Goal: Transaction & Acquisition: Register for event/course

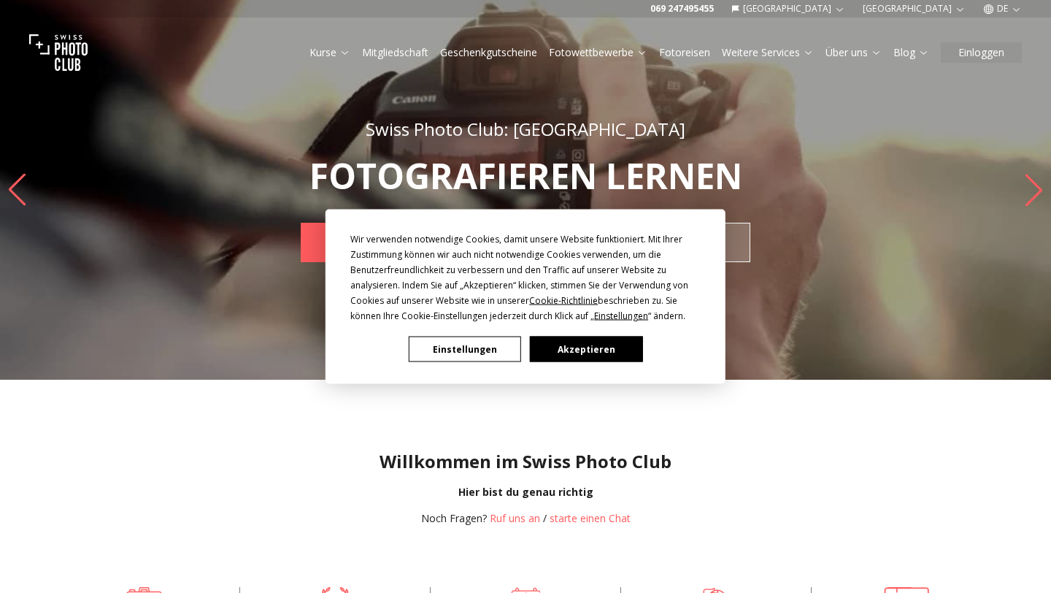
click at [589, 353] on button "Akzeptieren" at bounding box center [586, 350] width 112 height 26
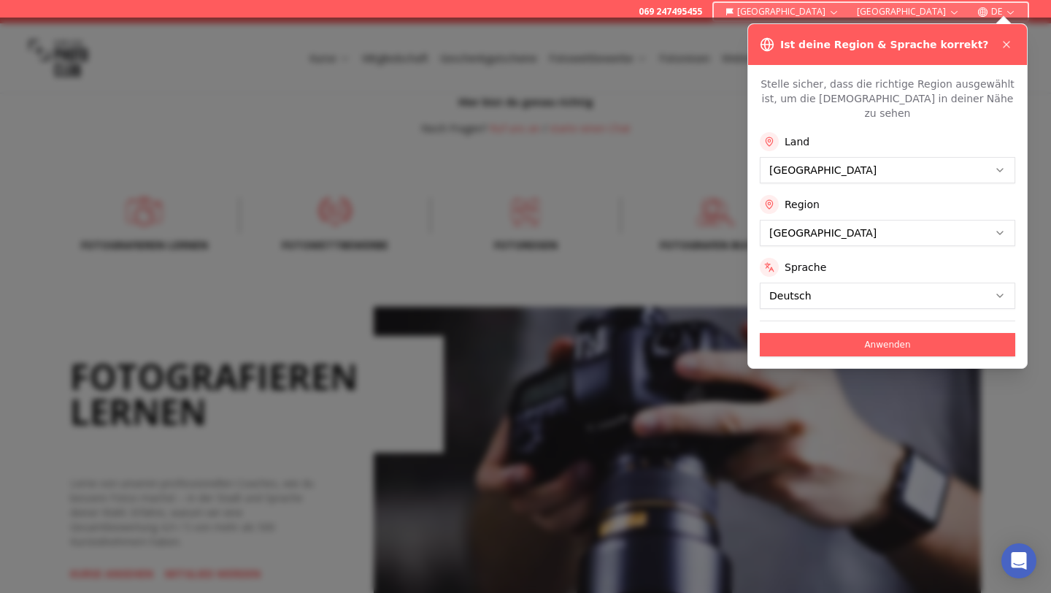
scroll to position [391, 0]
click at [1009, 46] on icon at bounding box center [1007, 45] width 12 height 12
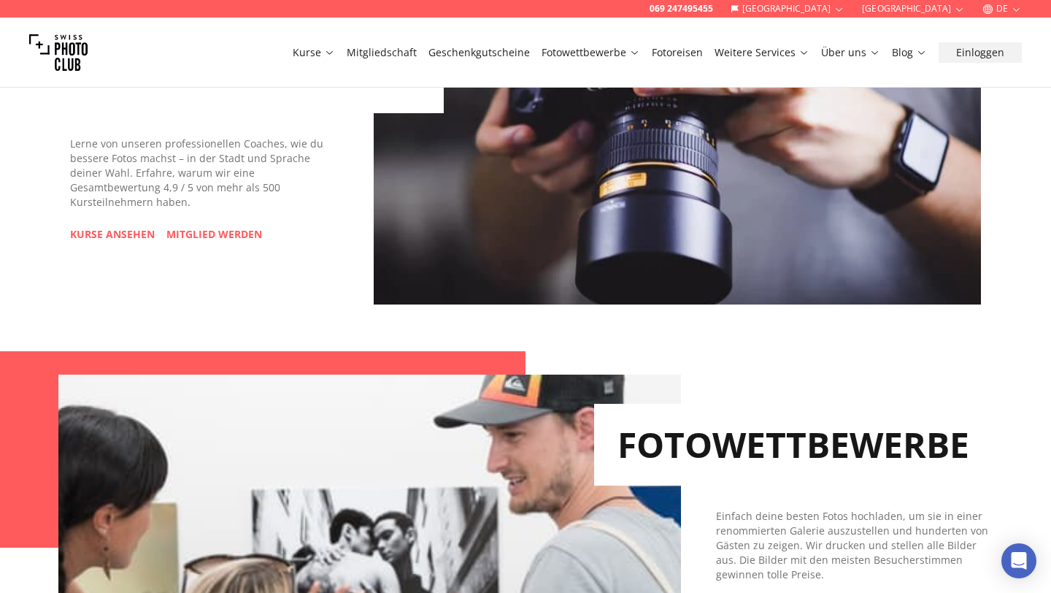
scroll to position [0, 0]
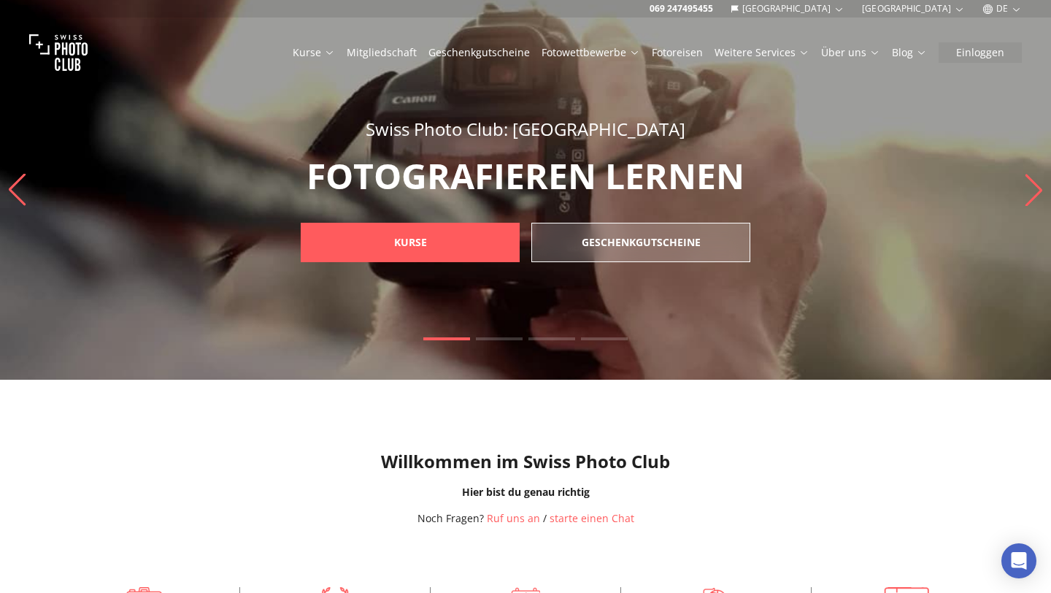
click at [389, 54] on link "Mitgliedschaft" at bounding box center [382, 52] width 70 height 15
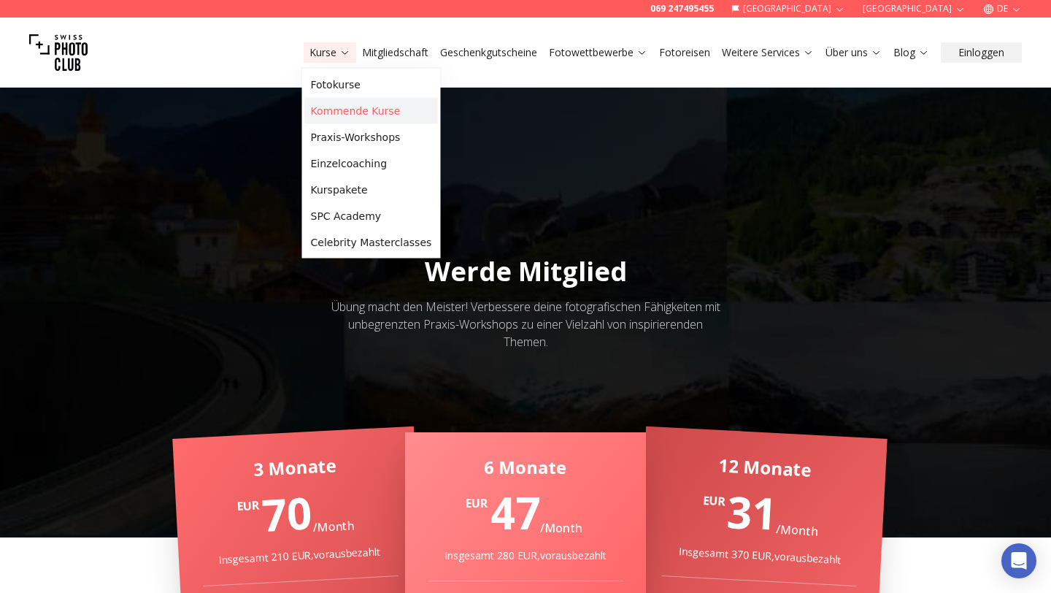
click at [326, 112] on link "Kommende Kurse" at bounding box center [371, 111] width 133 height 26
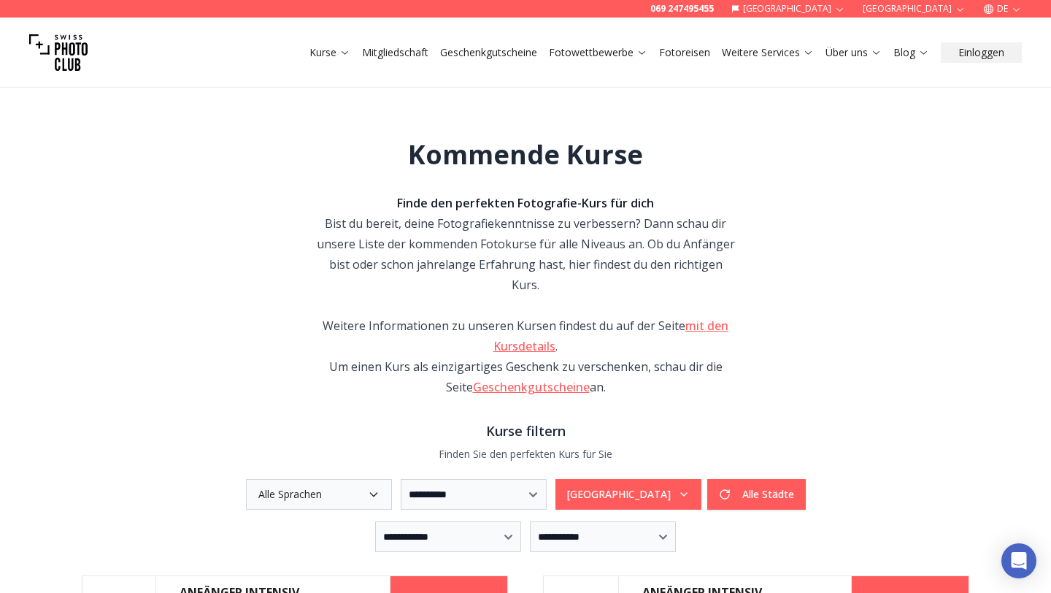
scroll to position [303, 0]
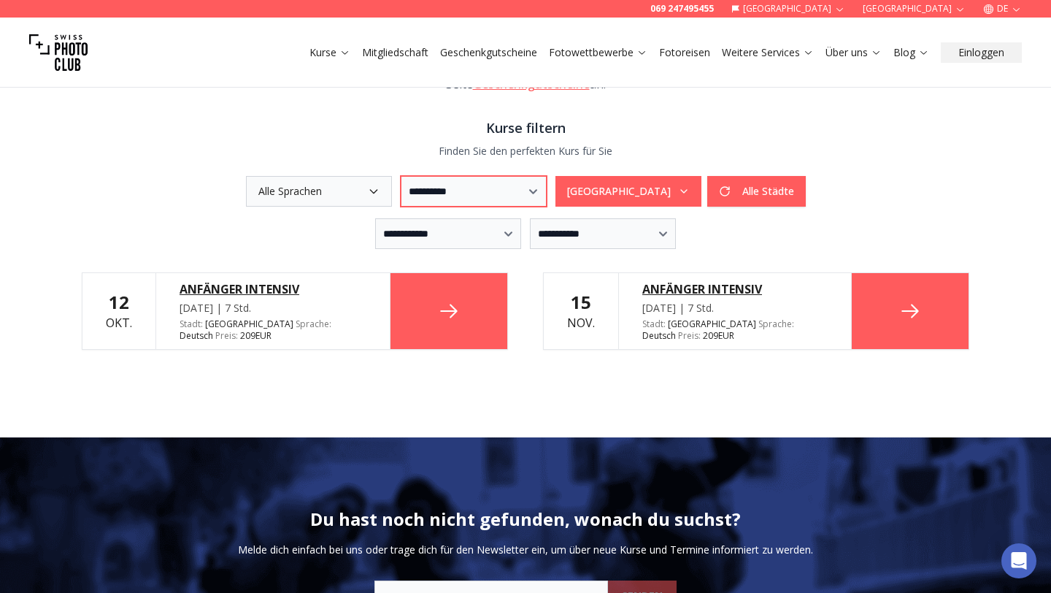
click at [426, 176] on select "**********" at bounding box center [474, 191] width 146 height 31
click at [775, 176] on button "Alle Städte" at bounding box center [757, 191] width 99 height 31
click at [440, 176] on select "**********" at bounding box center [474, 191] width 146 height 31
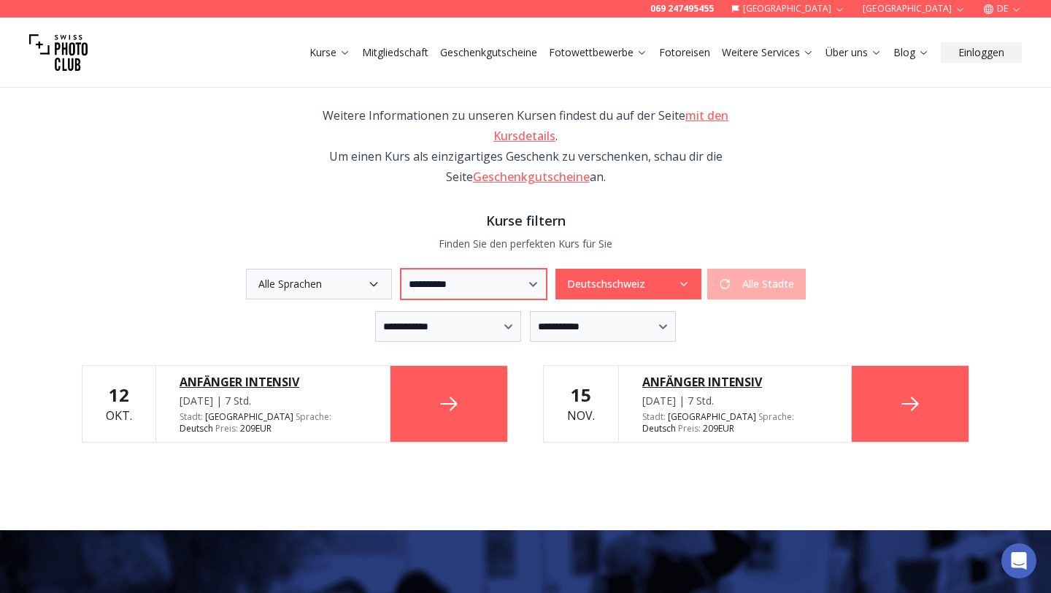
scroll to position [0, 0]
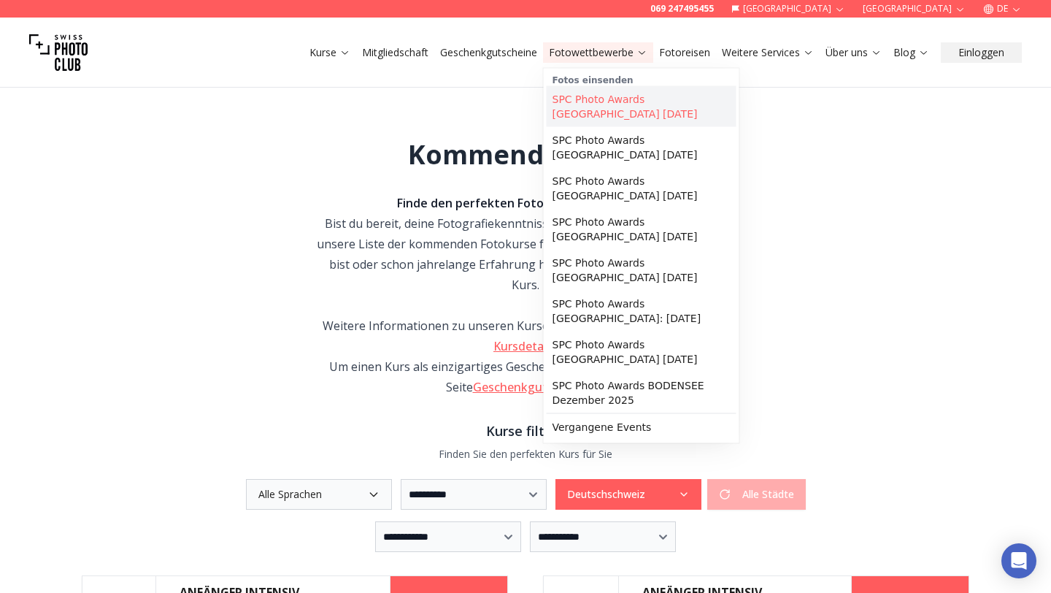
click at [575, 109] on link "SPC Photo Awards [GEOGRAPHIC_DATA] [DATE]" at bounding box center [642, 106] width 190 height 41
